Goal: Task Accomplishment & Management: Use online tool/utility

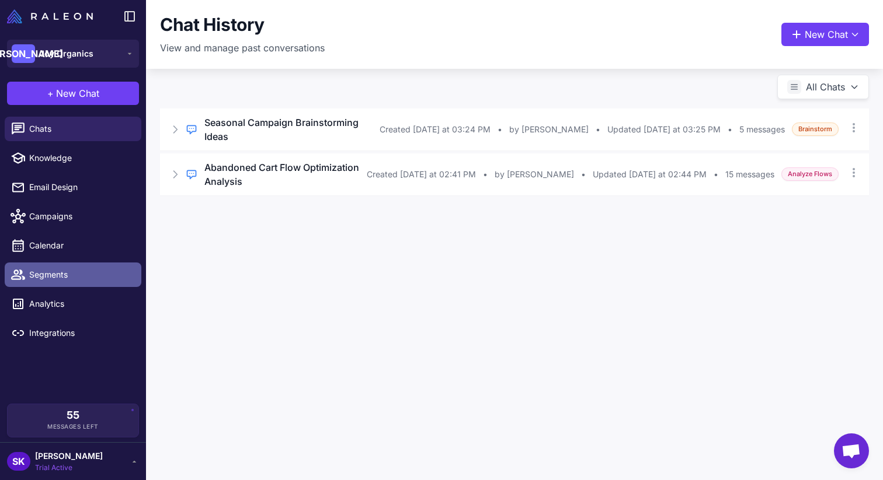
click at [57, 278] on span "Segments" at bounding box center [80, 275] width 103 height 13
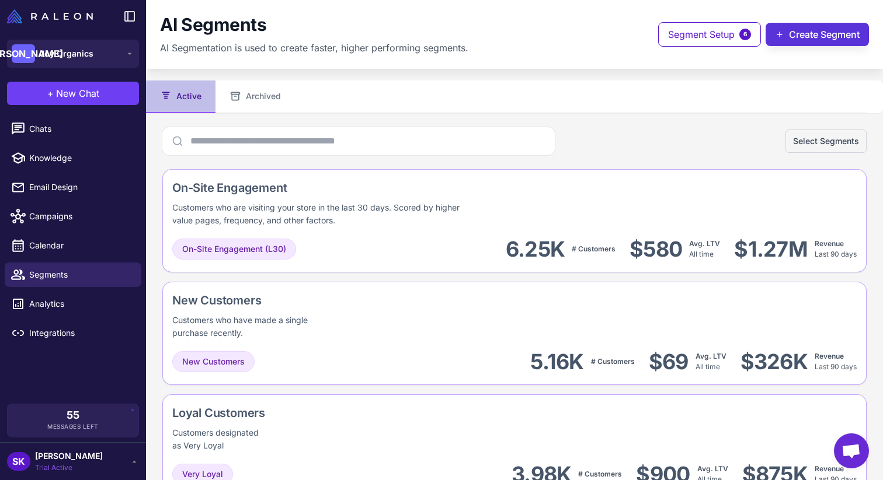
click at [800, 34] on button "Create Segment" at bounding box center [816, 34] width 103 height 23
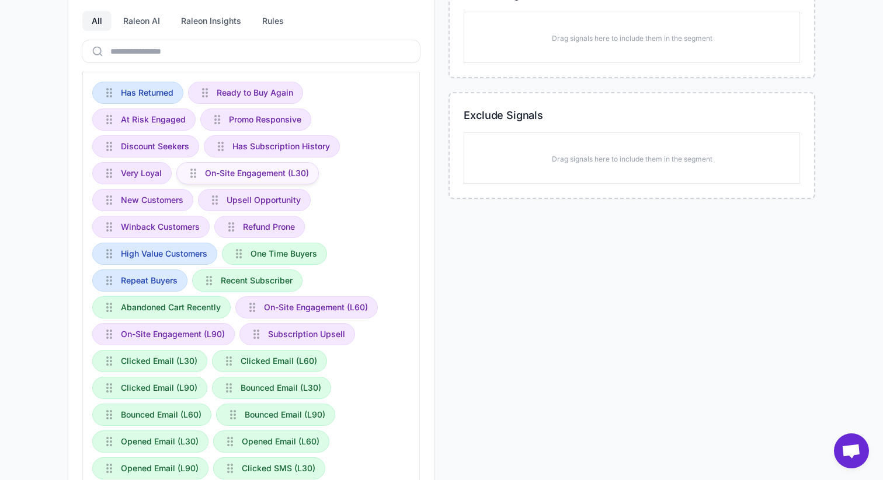
scroll to position [185, 0]
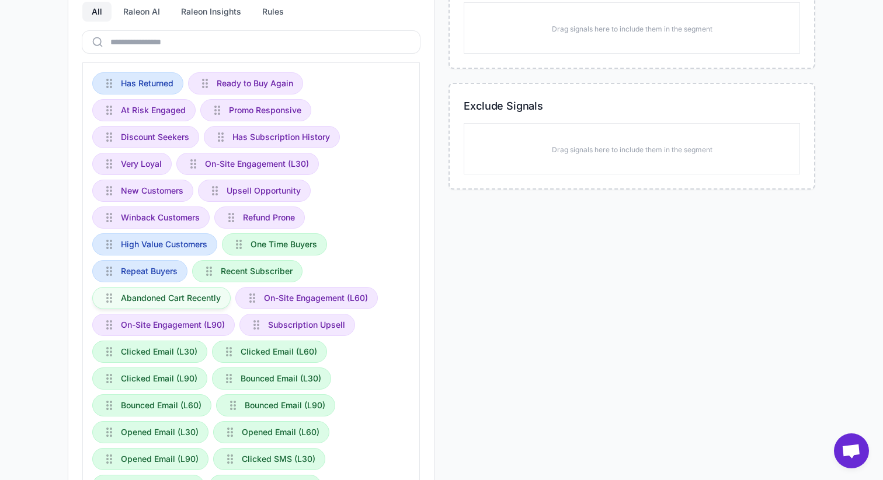
click at [205, 300] on span "Abandoned Cart Recently" at bounding box center [171, 298] width 100 height 13
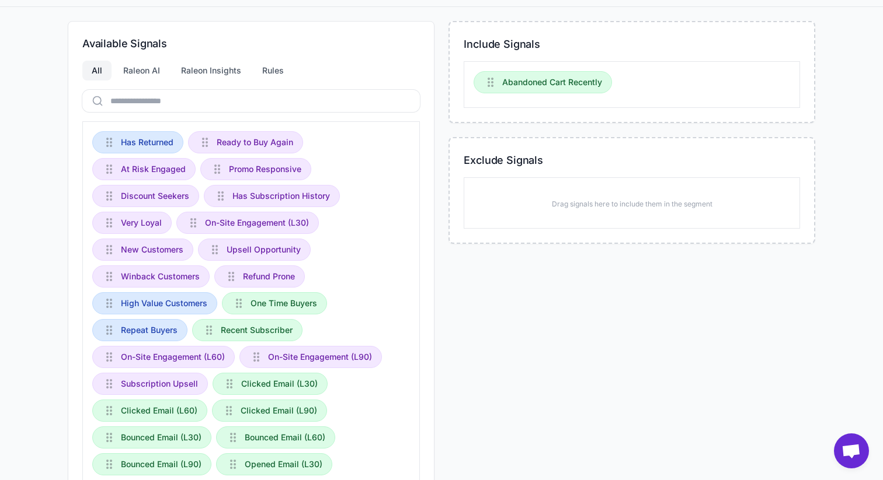
scroll to position [0, 0]
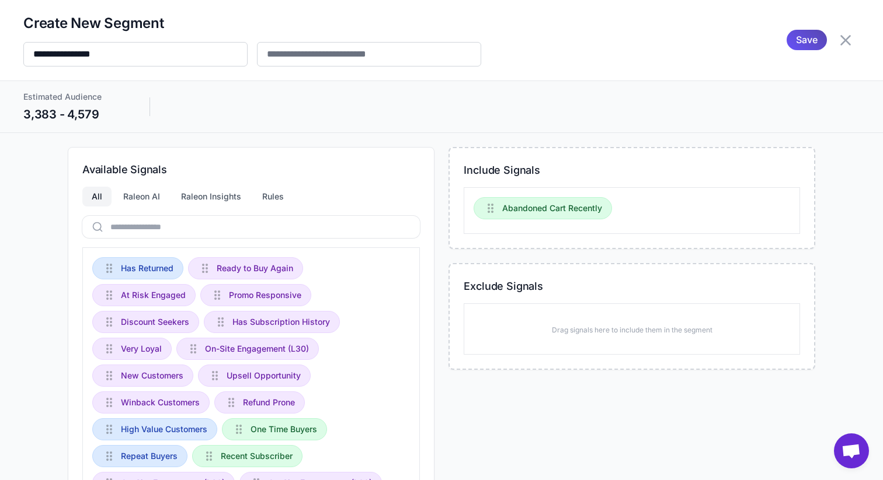
click at [806, 46] on span "Save" at bounding box center [807, 40] width 22 height 20
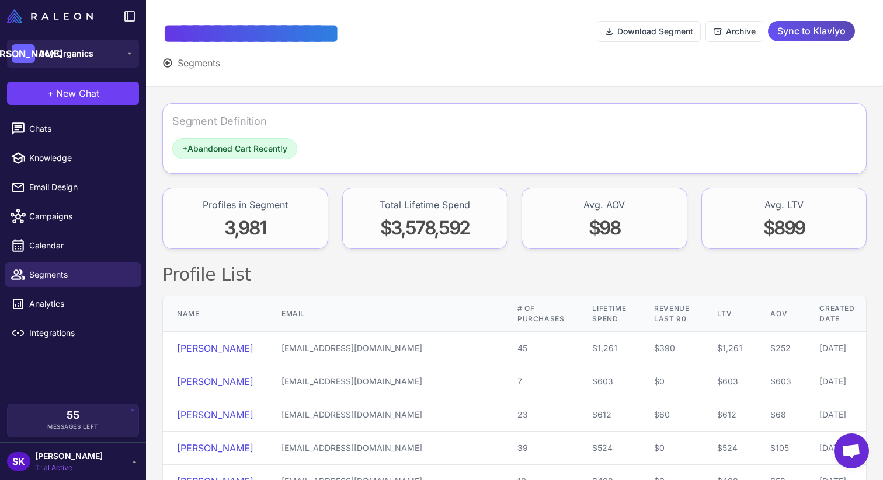
click at [811, 31] on span "Sync to Klaviyo" at bounding box center [811, 31] width 68 height 20
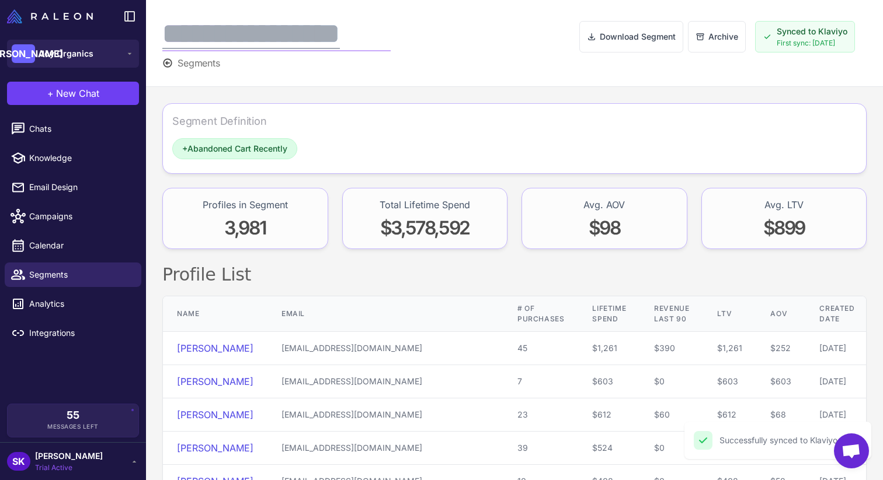
click at [373, 17] on div "**********" at bounding box center [276, 33] width 228 height 35
click at [389, 34] on div "**********" at bounding box center [276, 33] width 228 height 35
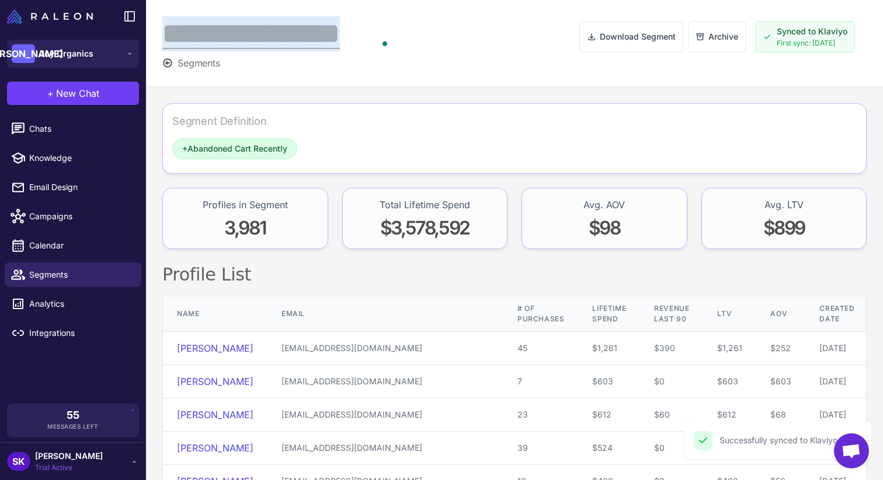
drag, startPoint x: 389, startPoint y: 34, endPoint x: 148, endPoint y: 37, distance: 241.7
click at [148, 37] on div "**********" at bounding box center [514, 43] width 737 height 87
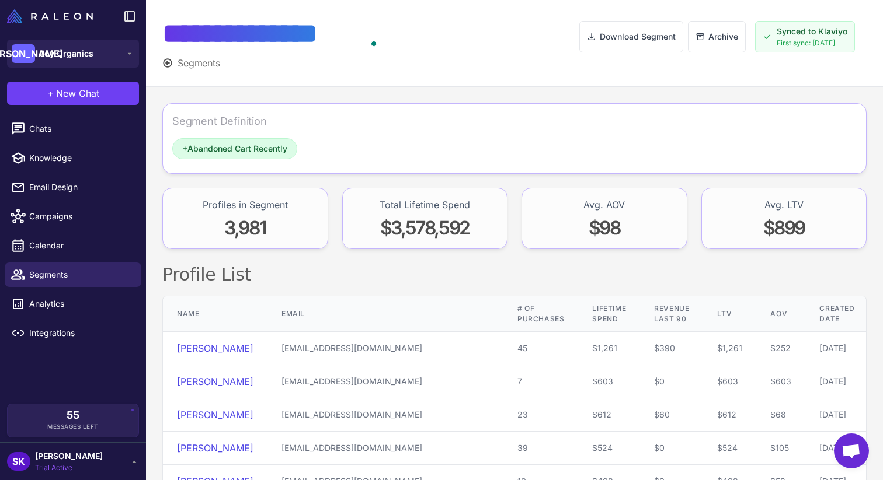
click at [484, 37] on div at bounding box center [479, 43] width 200 height 54
click at [162, 60] on div "**********" at bounding box center [514, 43] width 737 height 87
click at [164, 62] on icon at bounding box center [167, 63] width 11 height 11
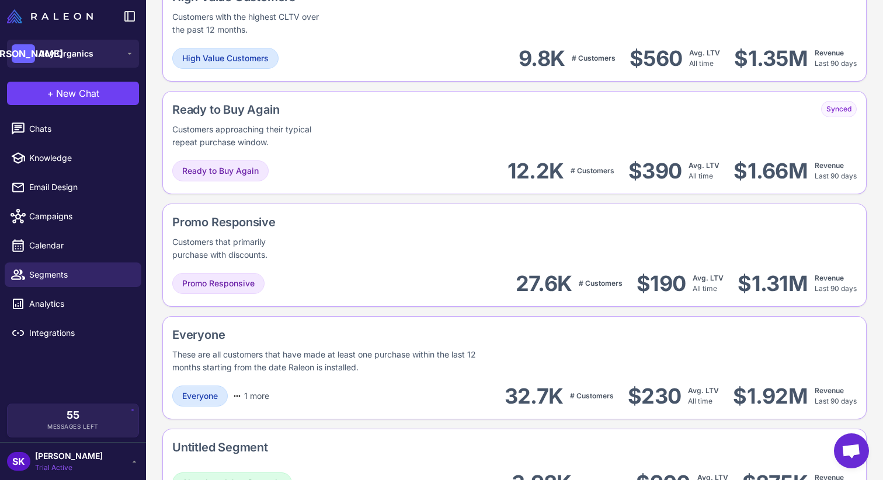
scroll to position [909, 0]
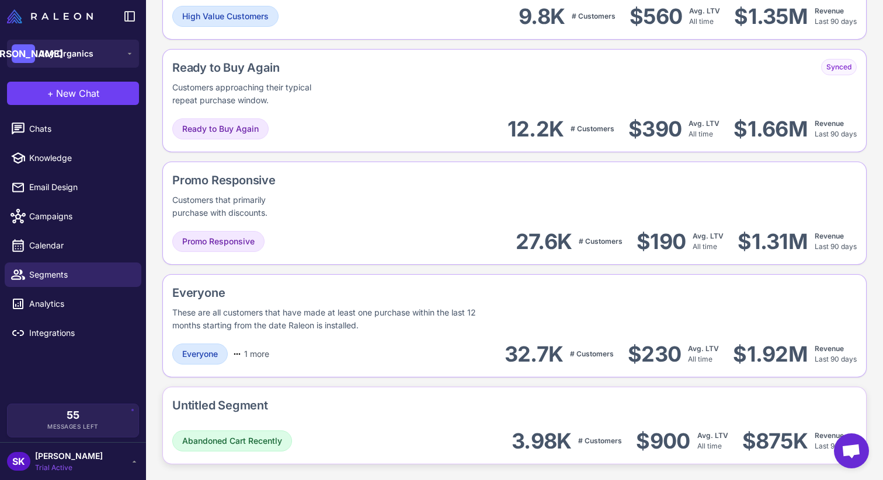
click at [250, 397] on div "Untitled Segment" at bounding box center [220, 406] width 96 height 18
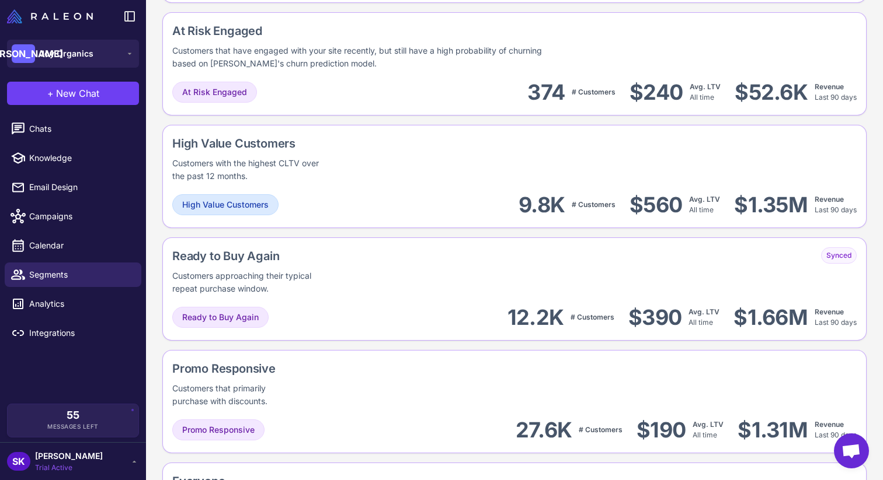
scroll to position [909, 0]
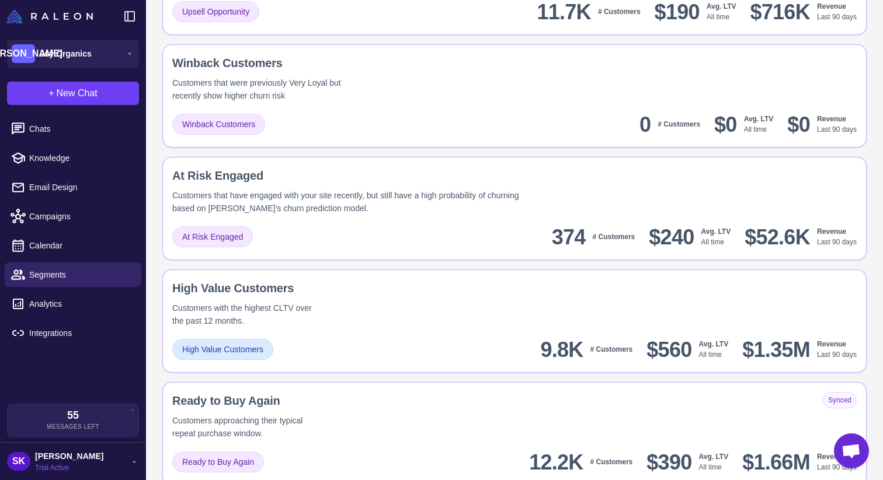
scroll to position [909, 0]
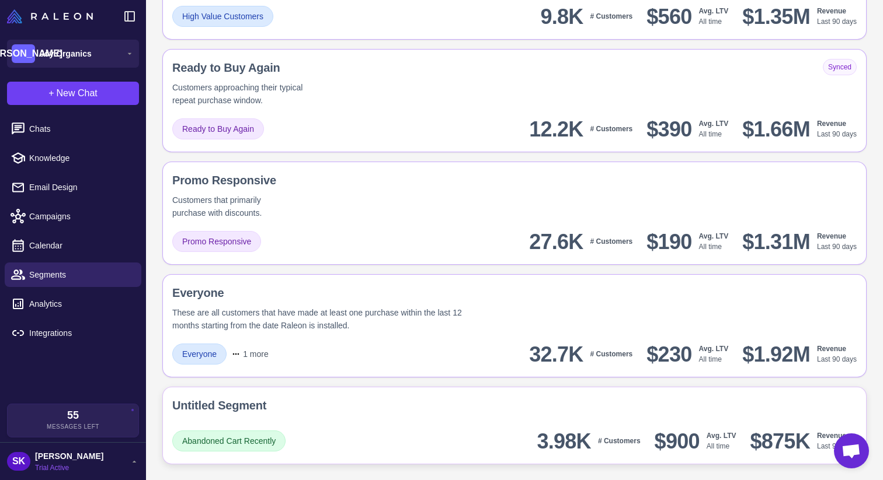
click at [224, 400] on div "Untitled Segment" at bounding box center [219, 406] width 94 height 18
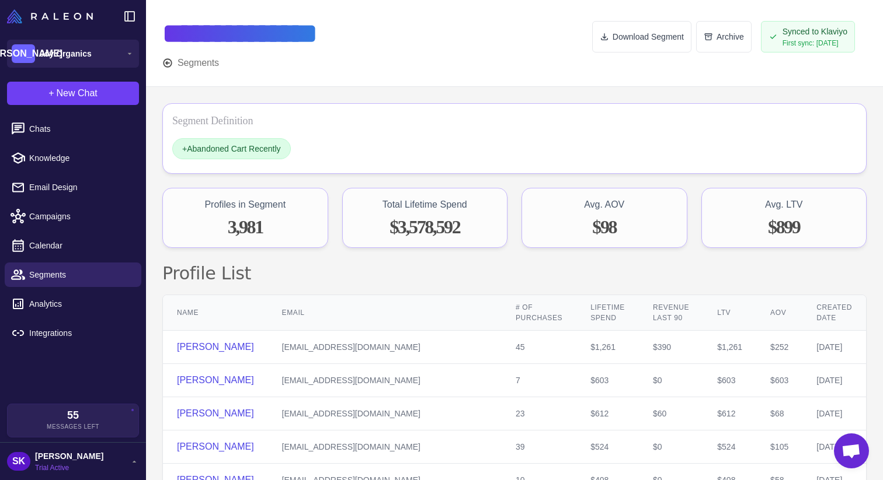
click at [817, 37] on span "Synced to Klaviyo" at bounding box center [814, 31] width 65 height 13
click at [782, 40] on span "First sync: [DATE]" at bounding box center [814, 43] width 65 height 11
click at [281, 143] on span "+ Abandoned Cart Recently" at bounding box center [231, 148] width 99 height 13
click at [186, 147] on span "+" at bounding box center [184, 148] width 5 height 9
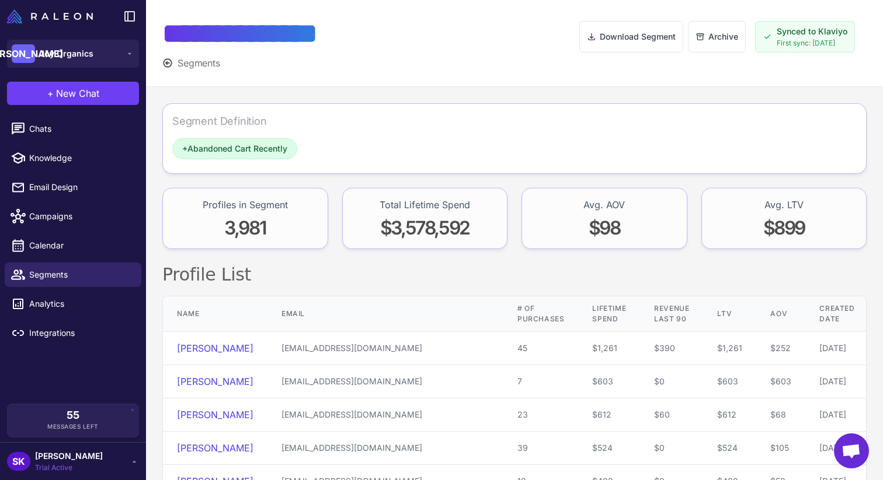
click at [210, 64] on span "Segments" at bounding box center [198, 63] width 43 height 14
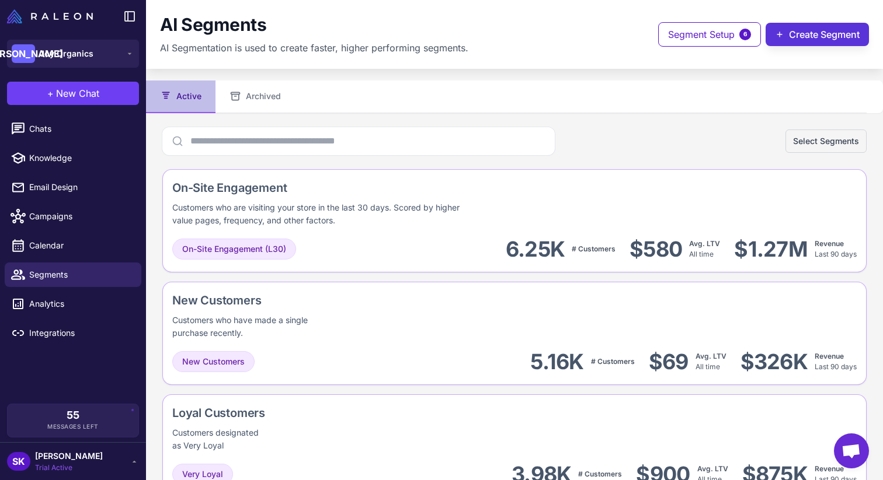
click at [814, 32] on button "Create Segment" at bounding box center [816, 34] width 103 height 23
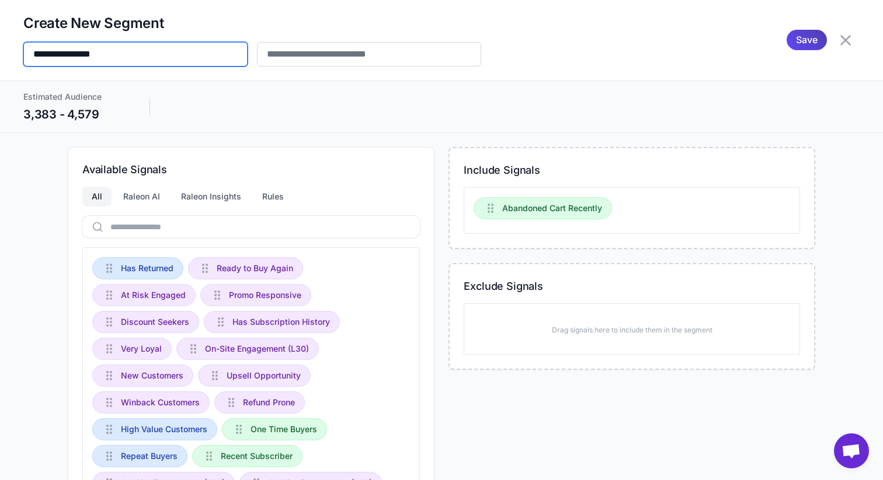
drag, startPoint x: 147, startPoint y: 59, endPoint x: 0, endPoint y: 59, distance: 147.1
click at [0, 59] on div "**********" at bounding box center [441, 40] width 883 height 81
type input "*"
type input "**********"
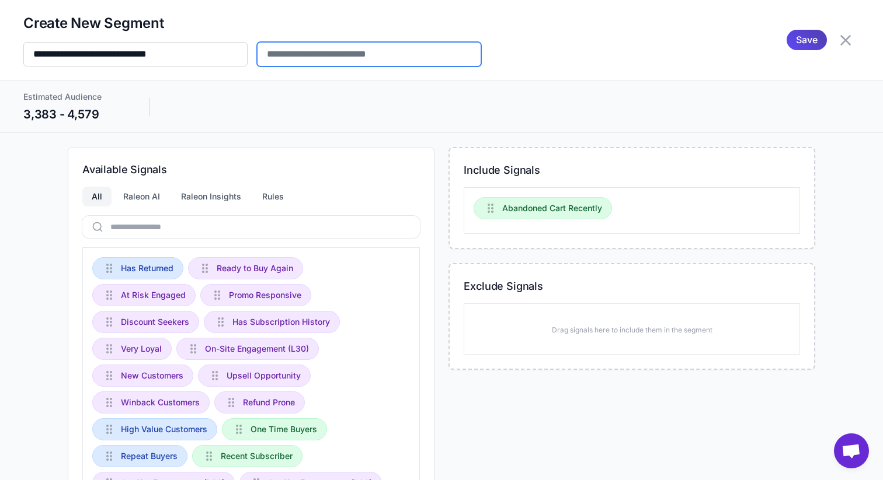
click at [320, 50] on input "text" at bounding box center [369, 54] width 224 height 25
click at [566, 54] on div "**********" at bounding box center [441, 40] width 836 height 53
click at [285, 53] on input "text" at bounding box center [369, 54] width 224 height 25
type input "**********"
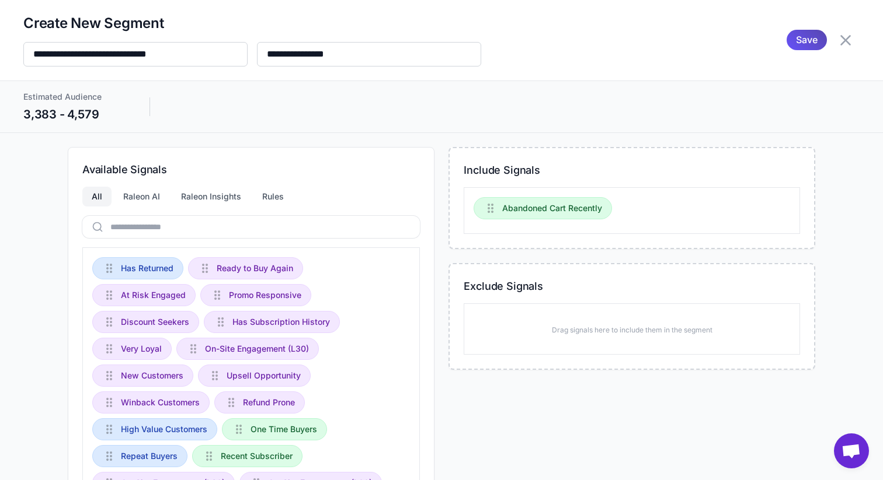
click at [790, 45] on div "Save" at bounding box center [806, 40] width 40 height 20
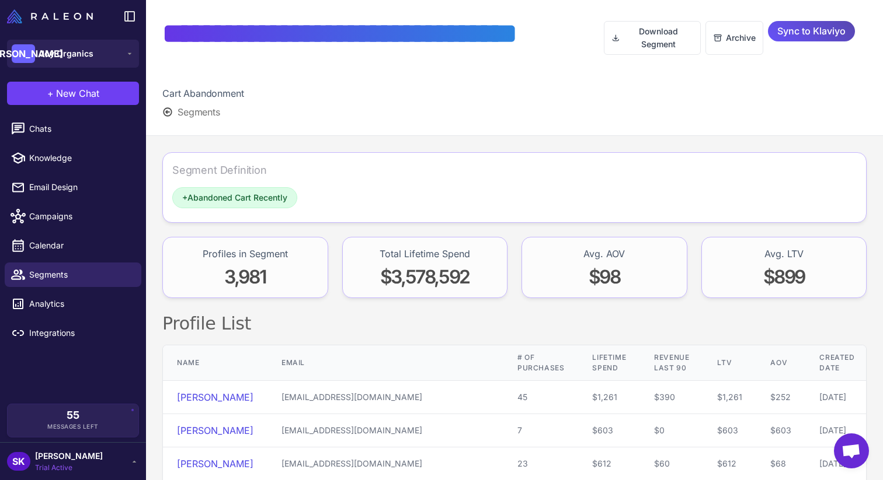
click at [815, 34] on span "Sync to Klaviyo" at bounding box center [811, 31] width 68 height 20
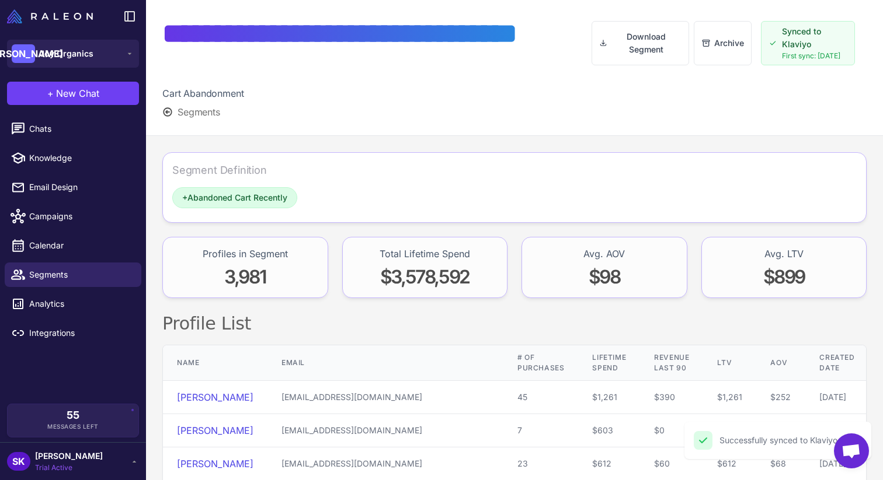
click at [208, 113] on span "Segments" at bounding box center [198, 112] width 43 height 14
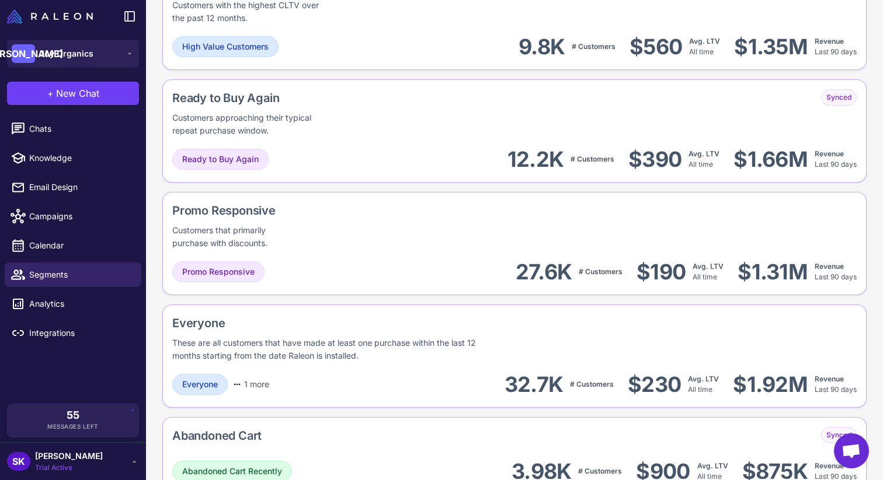
scroll to position [1009, 0]
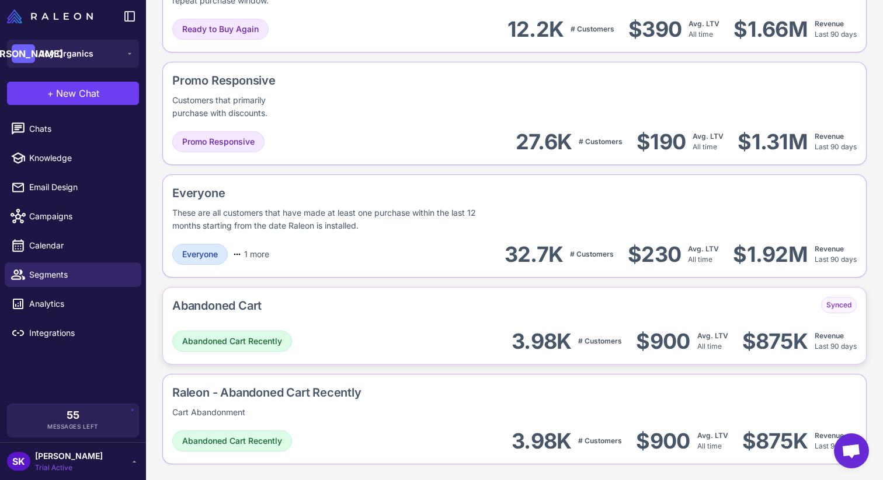
click at [483, 304] on div "Abandoned Cart Synced" at bounding box center [514, 308] width 684 height 22
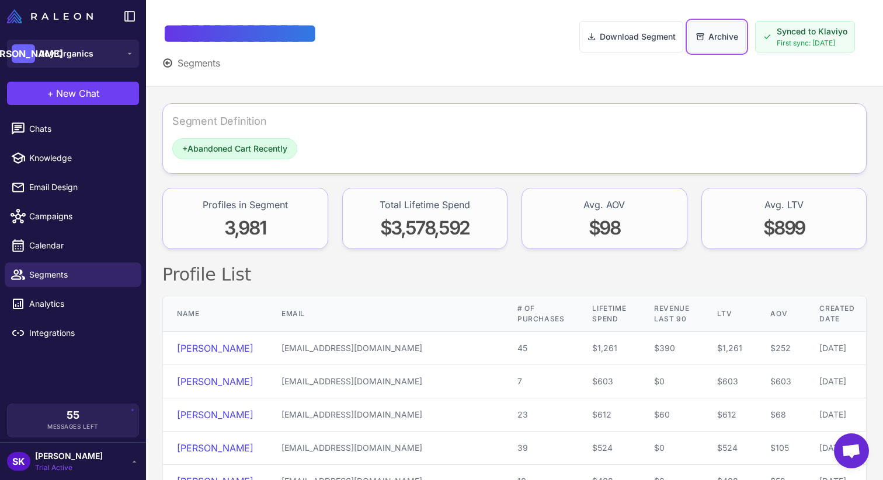
click at [714, 47] on button "Archive" at bounding box center [717, 37] width 58 height 32
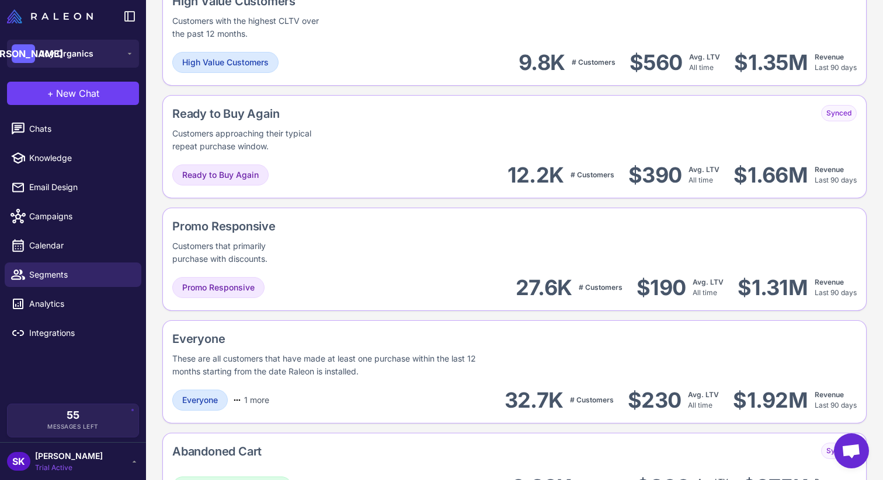
scroll to position [1009, 0]
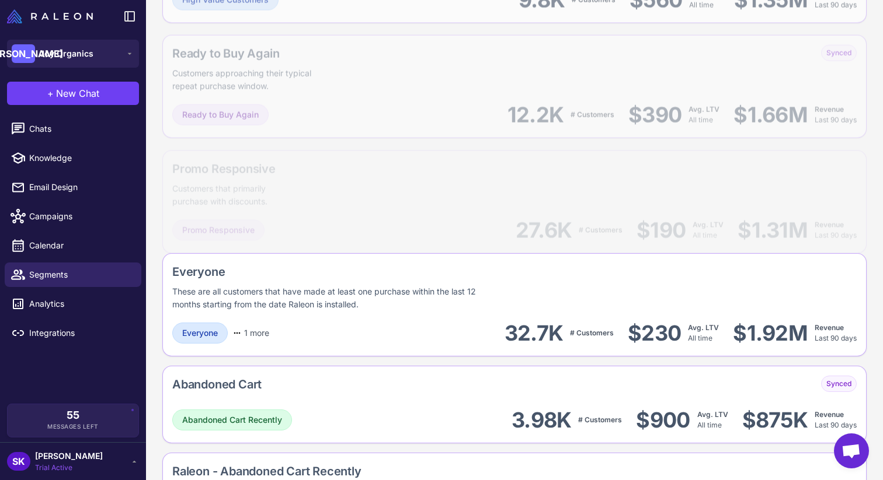
scroll to position [1009, 0]
